Goal: Find specific page/section: Find specific page/section

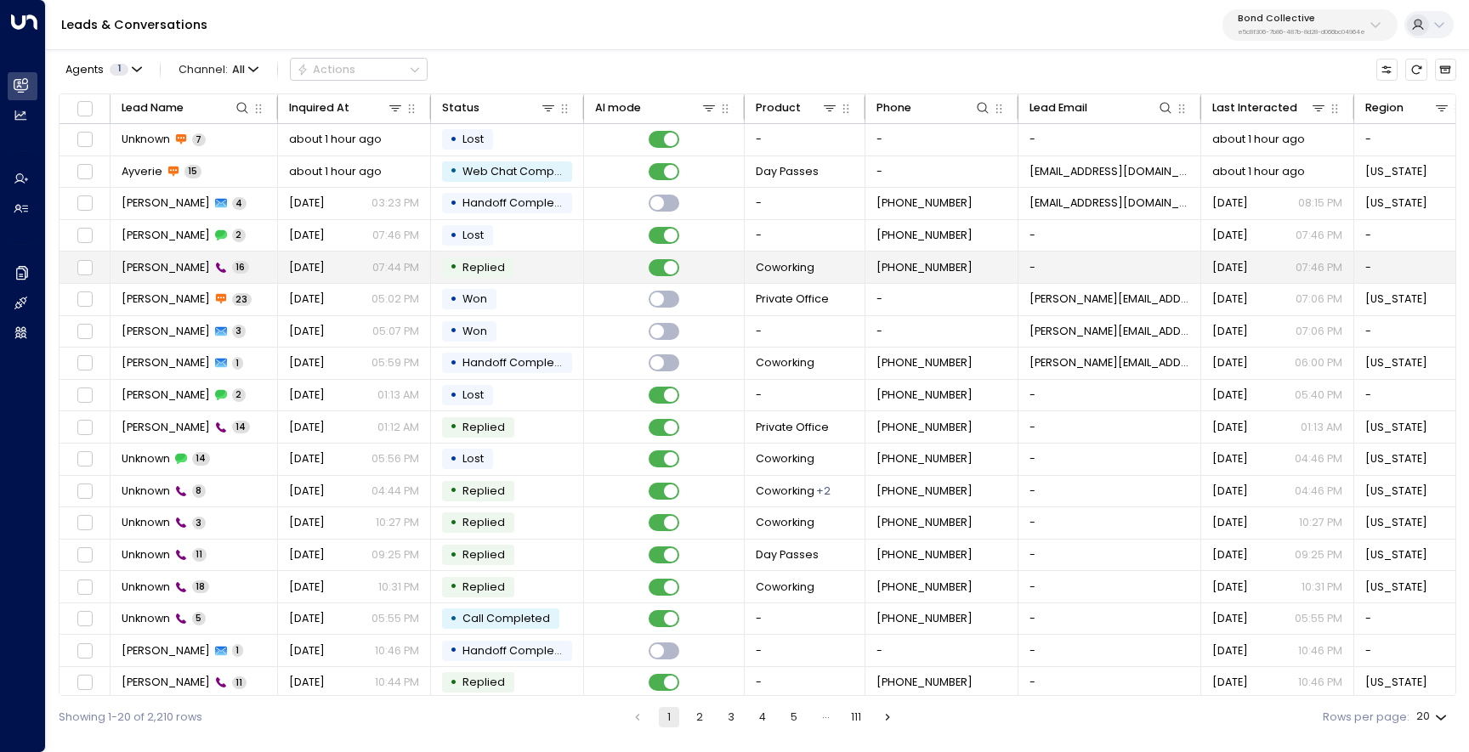
click at [140, 262] on span "Aria Pena" at bounding box center [166, 267] width 88 height 15
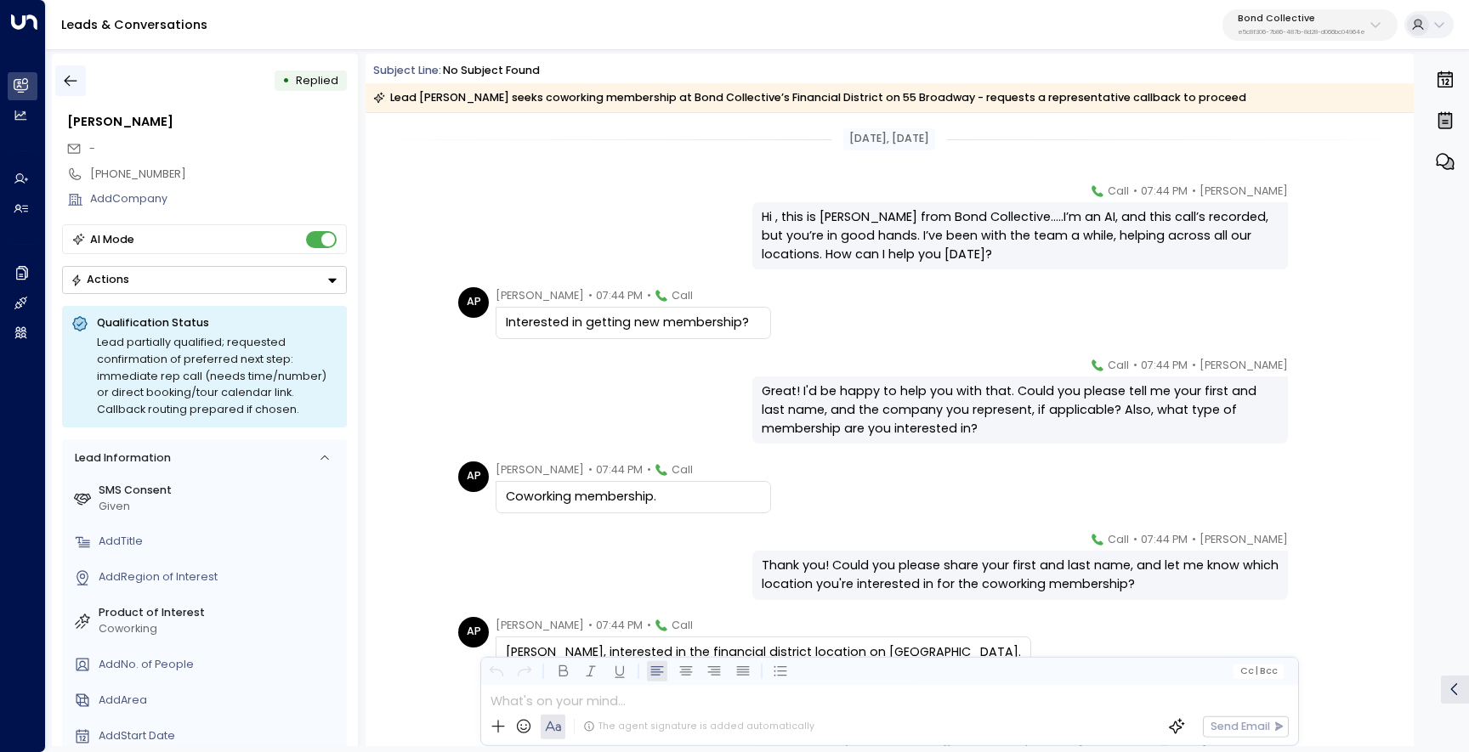
click at [63, 77] on icon "button" at bounding box center [70, 80] width 17 height 17
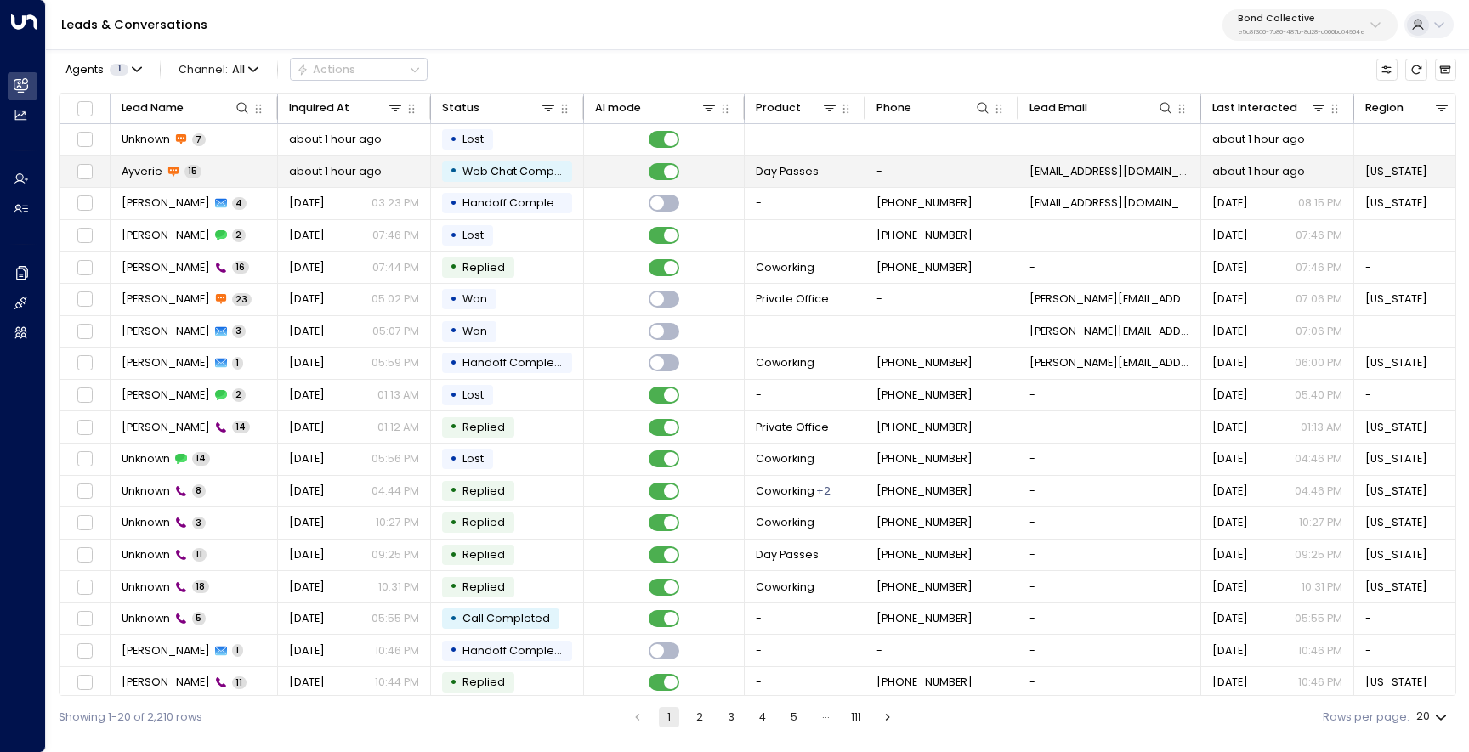
click at [224, 169] on td "Ayverie 15" at bounding box center [193, 171] width 167 height 31
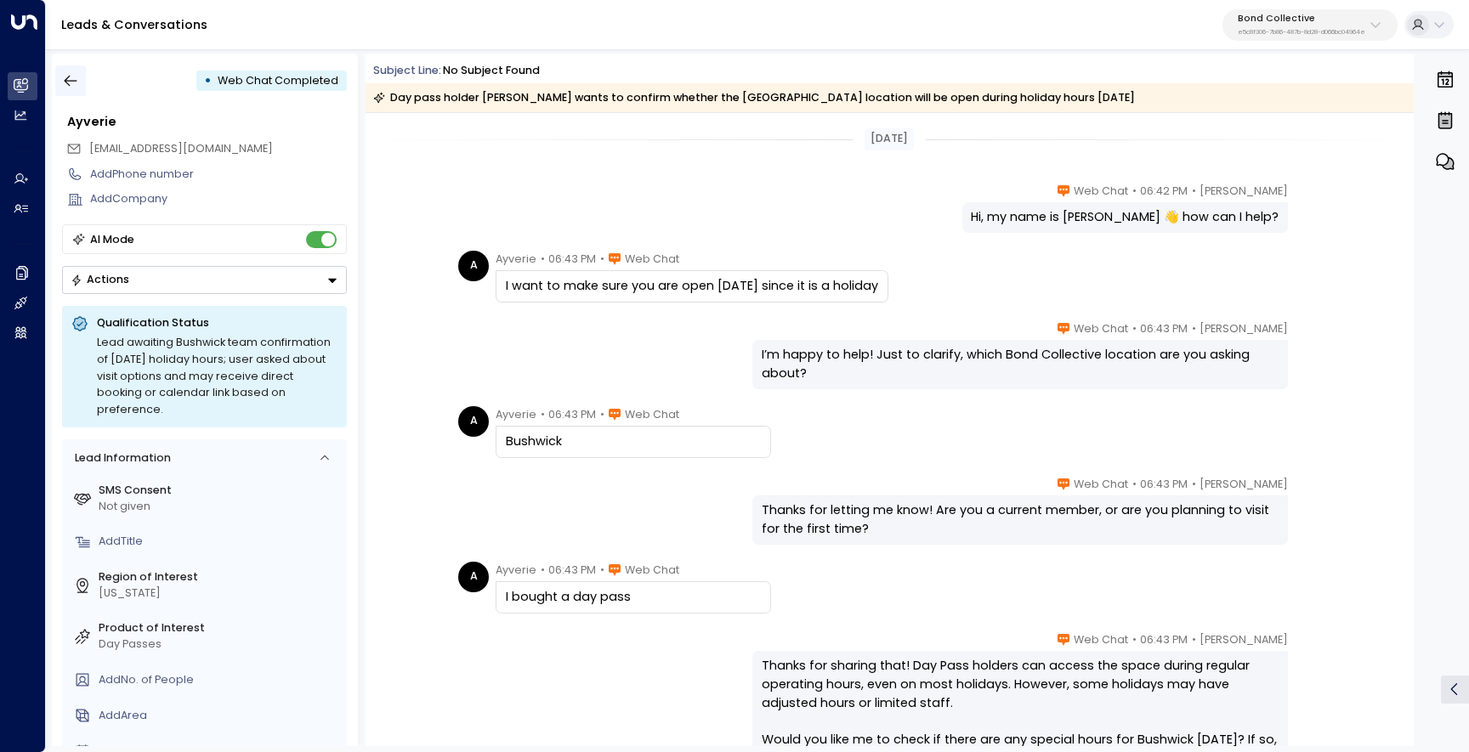
click at [82, 79] on button "button" at bounding box center [70, 80] width 31 height 31
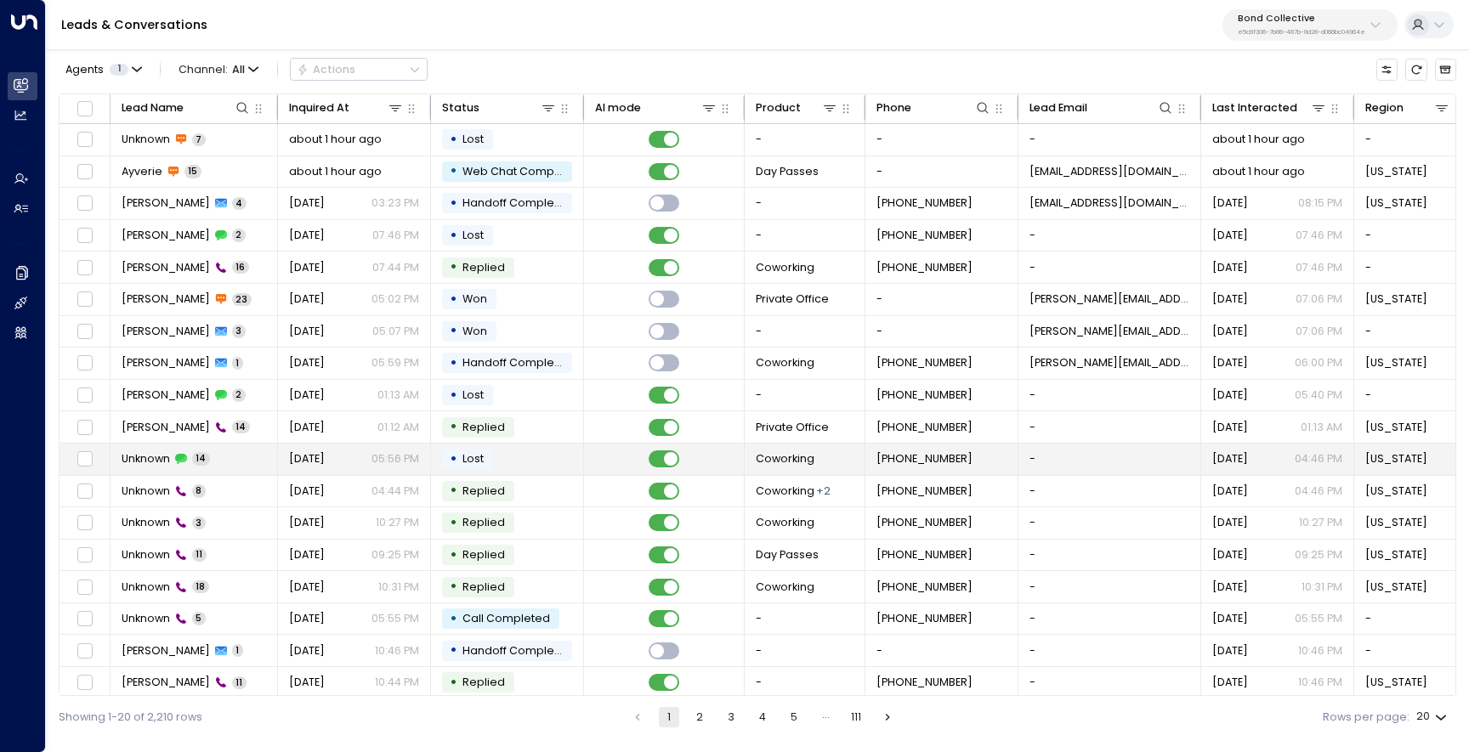
scroll to position [71, 0]
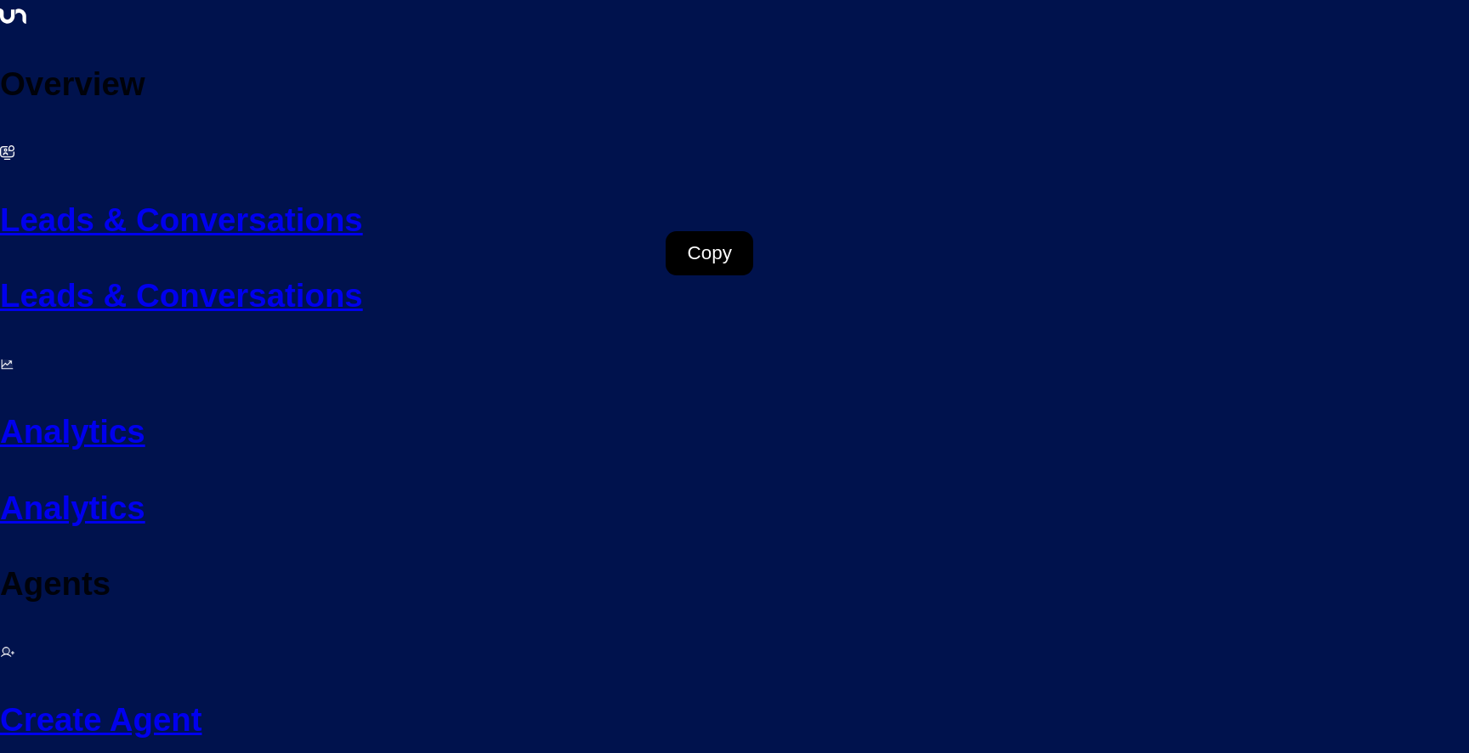
click at [22, 136] on link "Leads & Conversations Leads & Conversations" at bounding box center [734, 228] width 1469 height 184
